Goal: Transaction & Acquisition: Download file/media

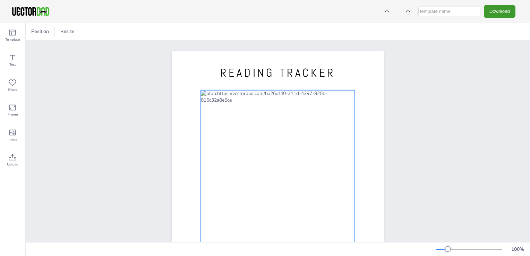
scroll to position [99, 0]
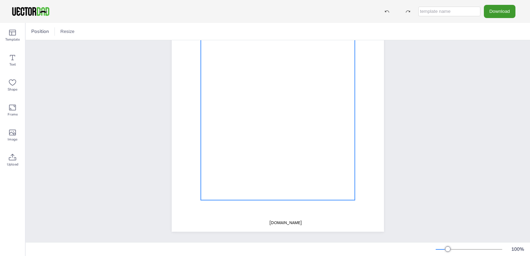
click at [232, 148] on div at bounding box center [278, 98] width 154 height 203
click at [236, 134] on div at bounding box center [278, 98] width 154 height 203
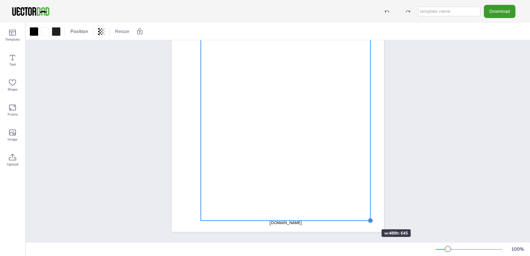
drag, startPoint x: 353, startPoint y: 196, endPoint x: 362, endPoint y: 219, distance: 24.6
click at [362, 219] on div "READING TRACKER [DOMAIN_NAME]" at bounding box center [278, 94] width 212 height 275
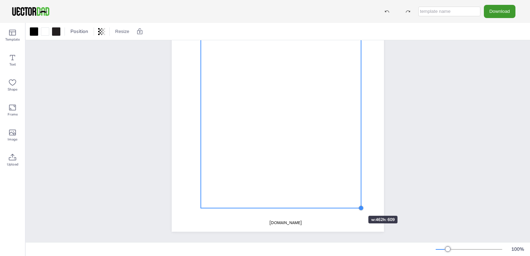
drag, startPoint x: 371, startPoint y: 218, endPoint x: 348, endPoint y: 203, distance: 27.3
click at [348, 203] on div "READING TRACKER [DOMAIN_NAME]" at bounding box center [278, 94] width 212 height 275
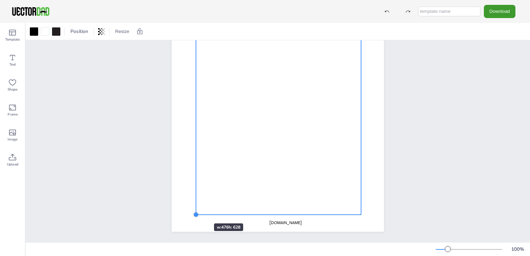
drag, startPoint x: 198, startPoint y: 205, endPoint x: 195, endPoint y: 211, distance: 6.8
click at [193, 212] on div at bounding box center [196, 215] width 6 height 6
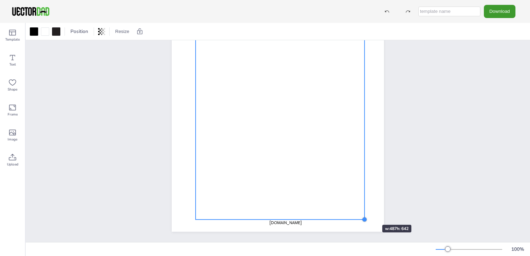
drag, startPoint x: 358, startPoint y: 210, endPoint x: 362, endPoint y: 212, distance: 4.0
click at [362, 217] on div at bounding box center [365, 220] width 6 height 6
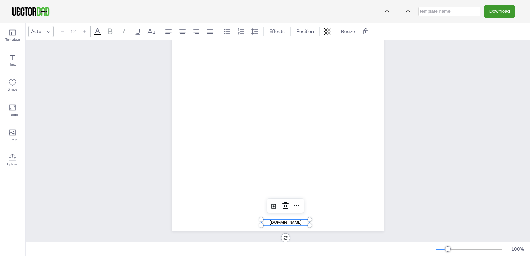
click at [306, 218] on div "READING TRACKER [DOMAIN_NAME]" at bounding box center [278, 94] width 212 height 275
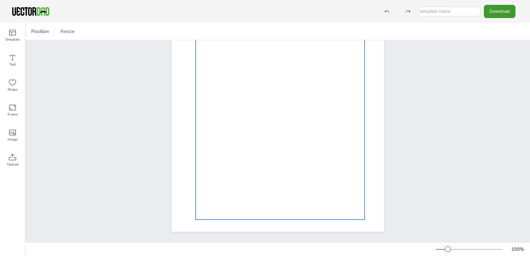
scroll to position [0, 0]
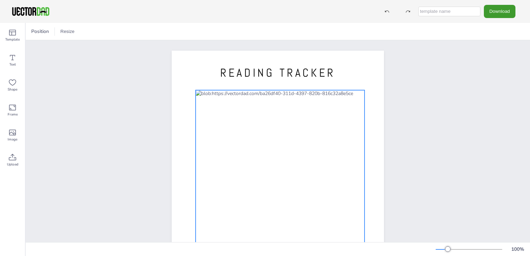
click at [265, 112] on div at bounding box center [280, 201] width 169 height 223
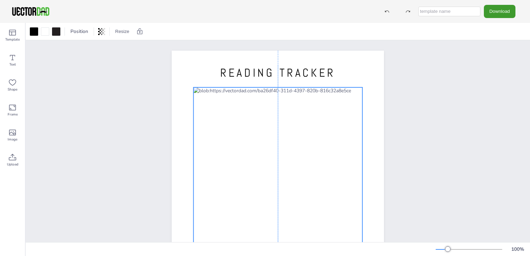
click at [249, 96] on div at bounding box center [278, 198] width 169 height 223
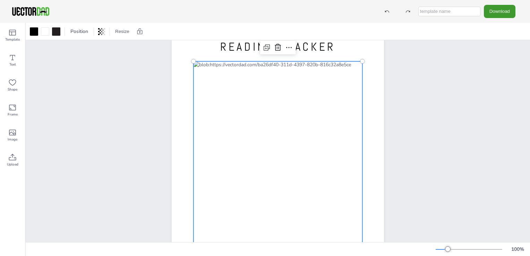
scroll to position [99, 0]
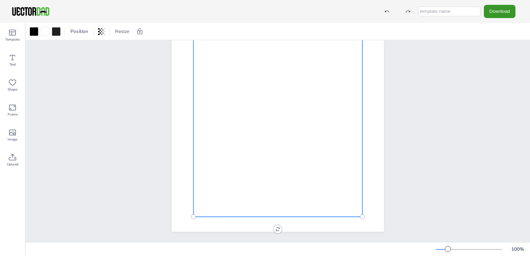
click at [487, 15] on button "Download" at bounding box center [500, 11] width 32 height 13
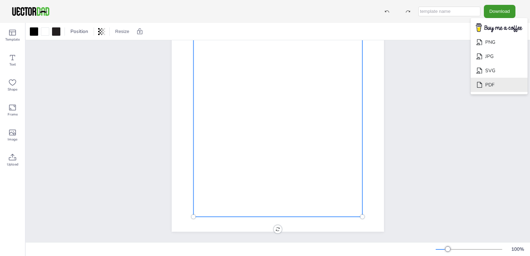
click at [488, 87] on li "PDF" at bounding box center [499, 85] width 57 height 14
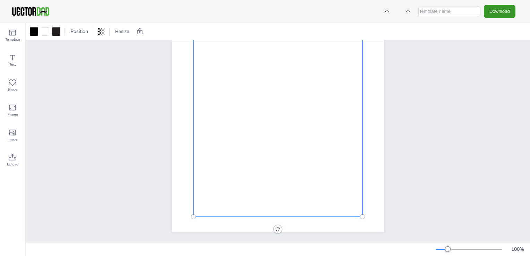
click at [500, 11] on button "Download" at bounding box center [500, 11] width 32 height 13
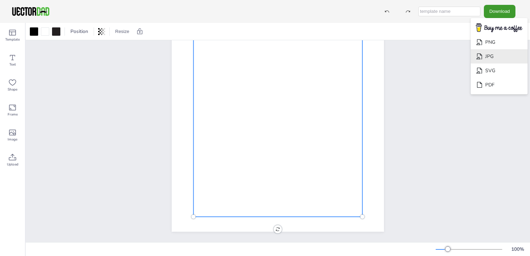
click at [499, 57] on li "JPG" at bounding box center [499, 56] width 57 height 14
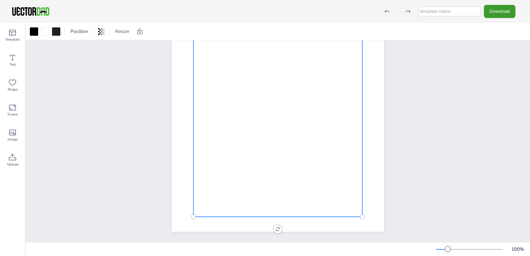
click at [33, 12] on img at bounding box center [30, 11] width 39 height 10
